Goal: Check status

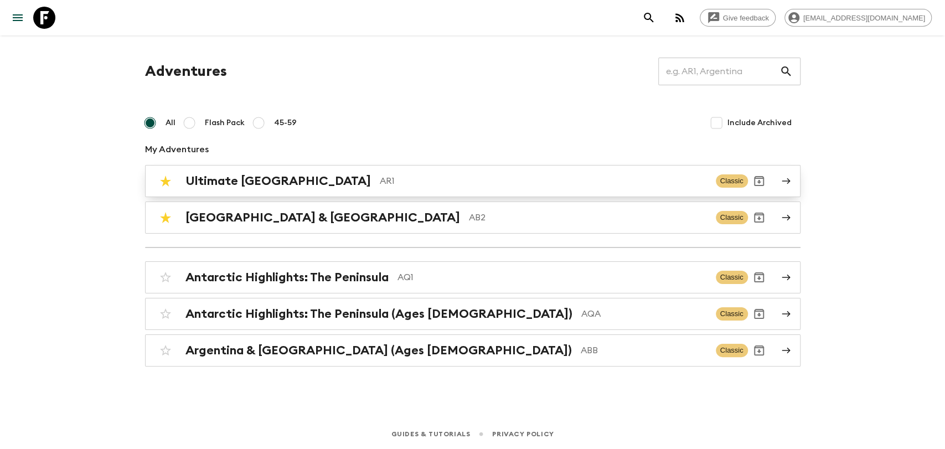
click at [380, 180] on p "AR1" at bounding box center [543, 180] width 327 height 13
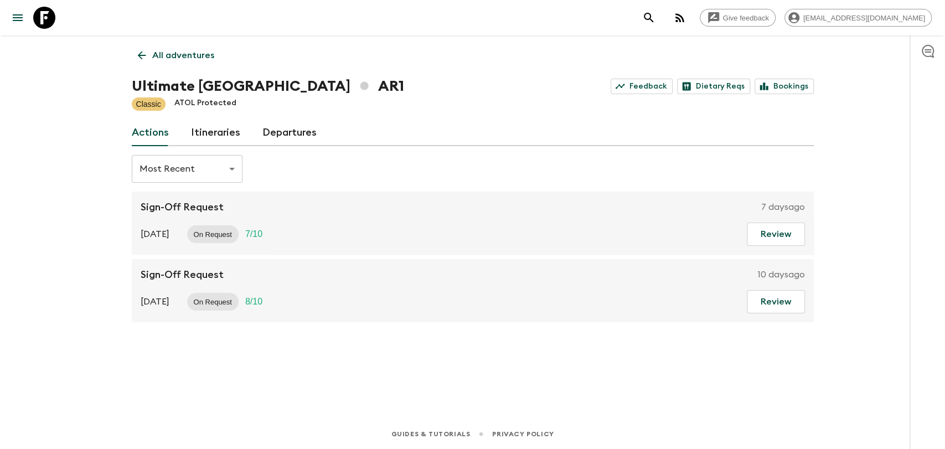
click at [264, 130] on link "Departures" at bounding box center [289, 133] width 54 height 27
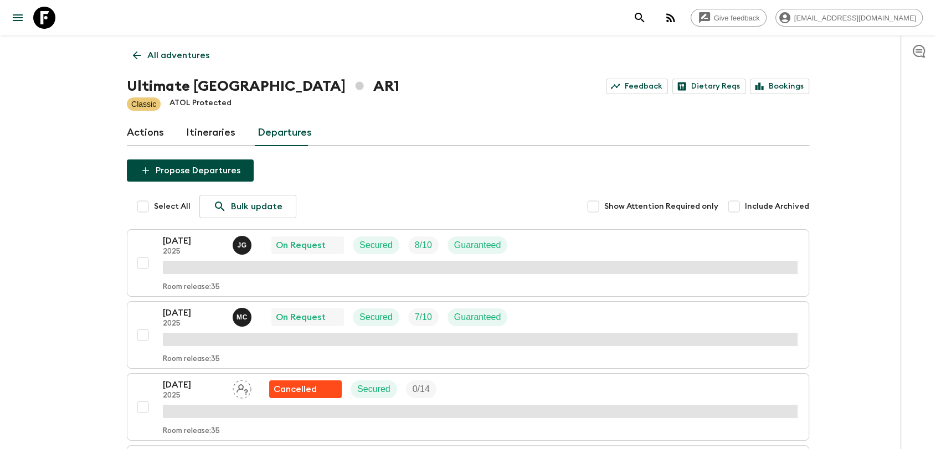
click at [195, 238] on p "[DATE]" at bounding box center [193, 240] width 61 height 13
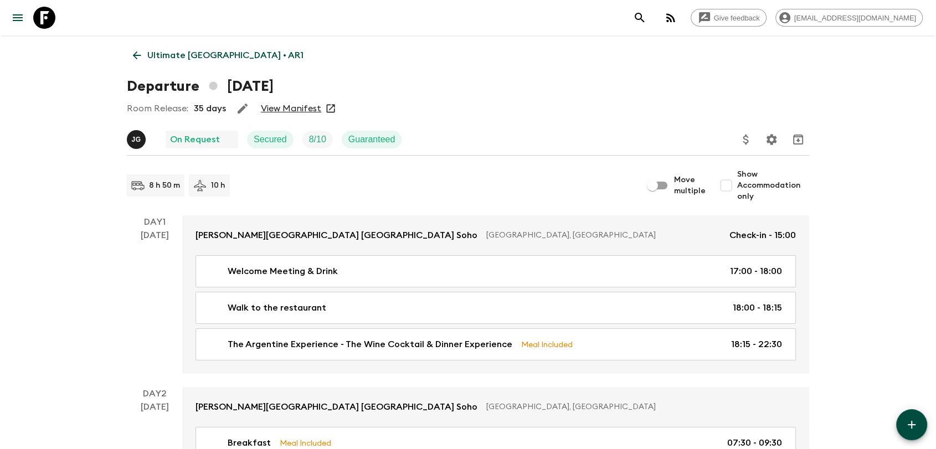
click at [303, 113] on link "View Manifest" at bounding box center [291, 108] width 60 height 11
